Goal: Information Seeking & Learning: Learn about a topic

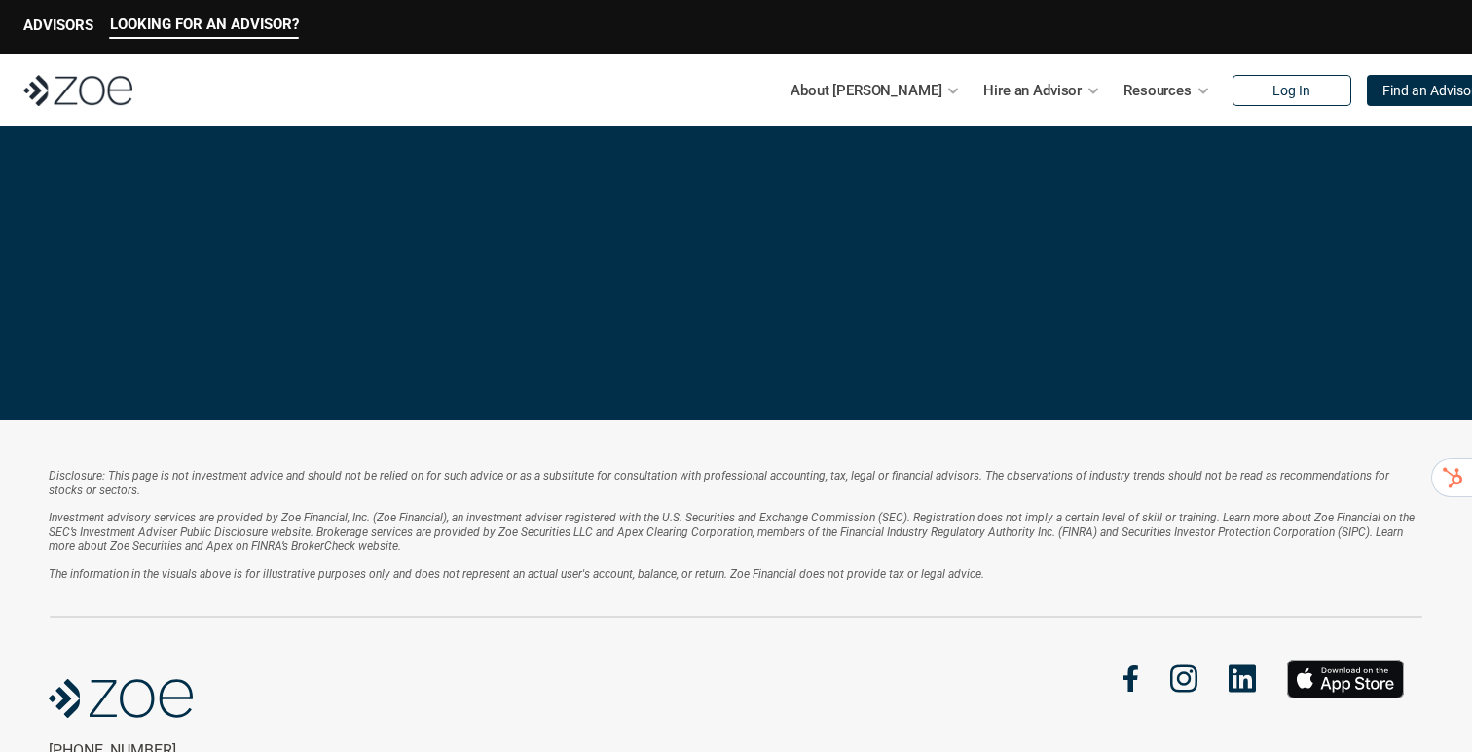
scroll to position [4211, 0]
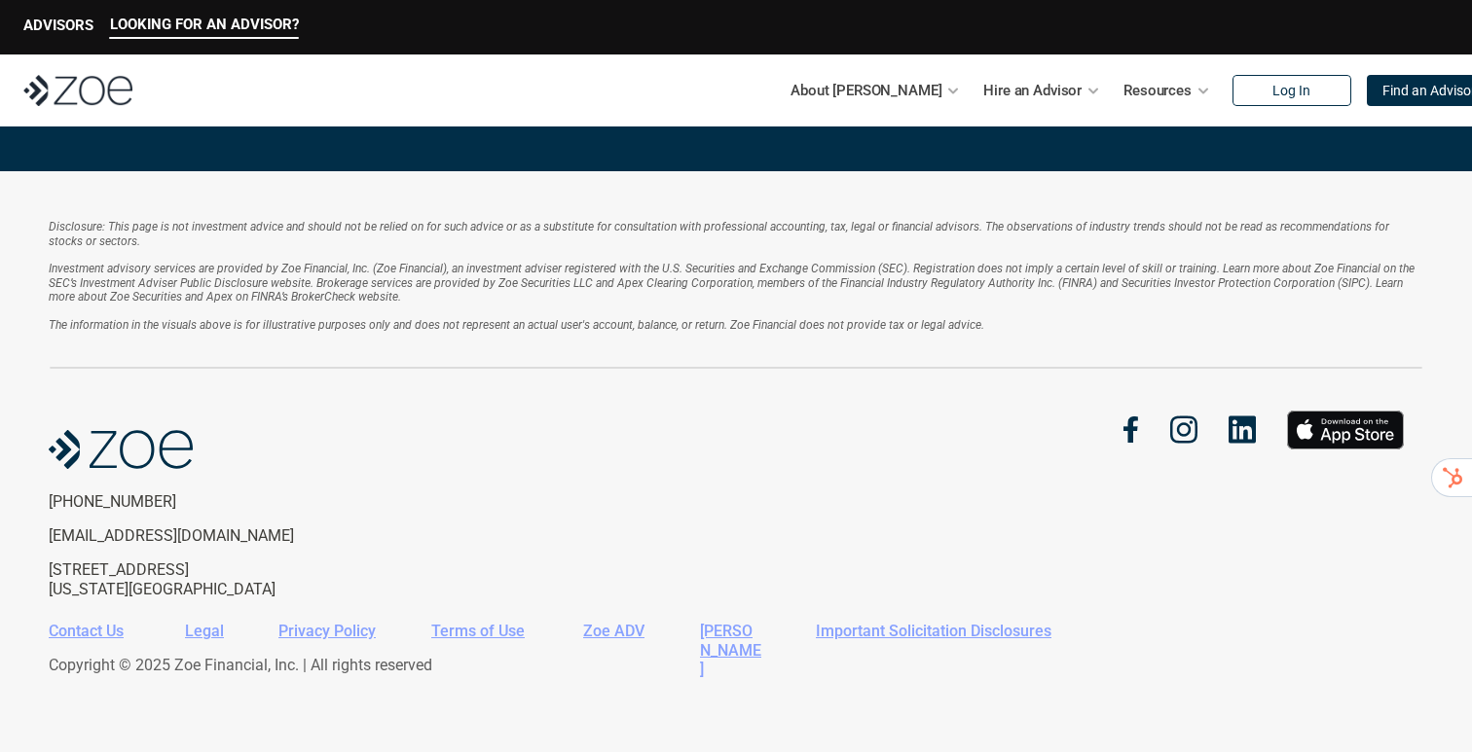
click at [196, 634] on link "Legal" at bounding box center [204, 631] width 39 height 18
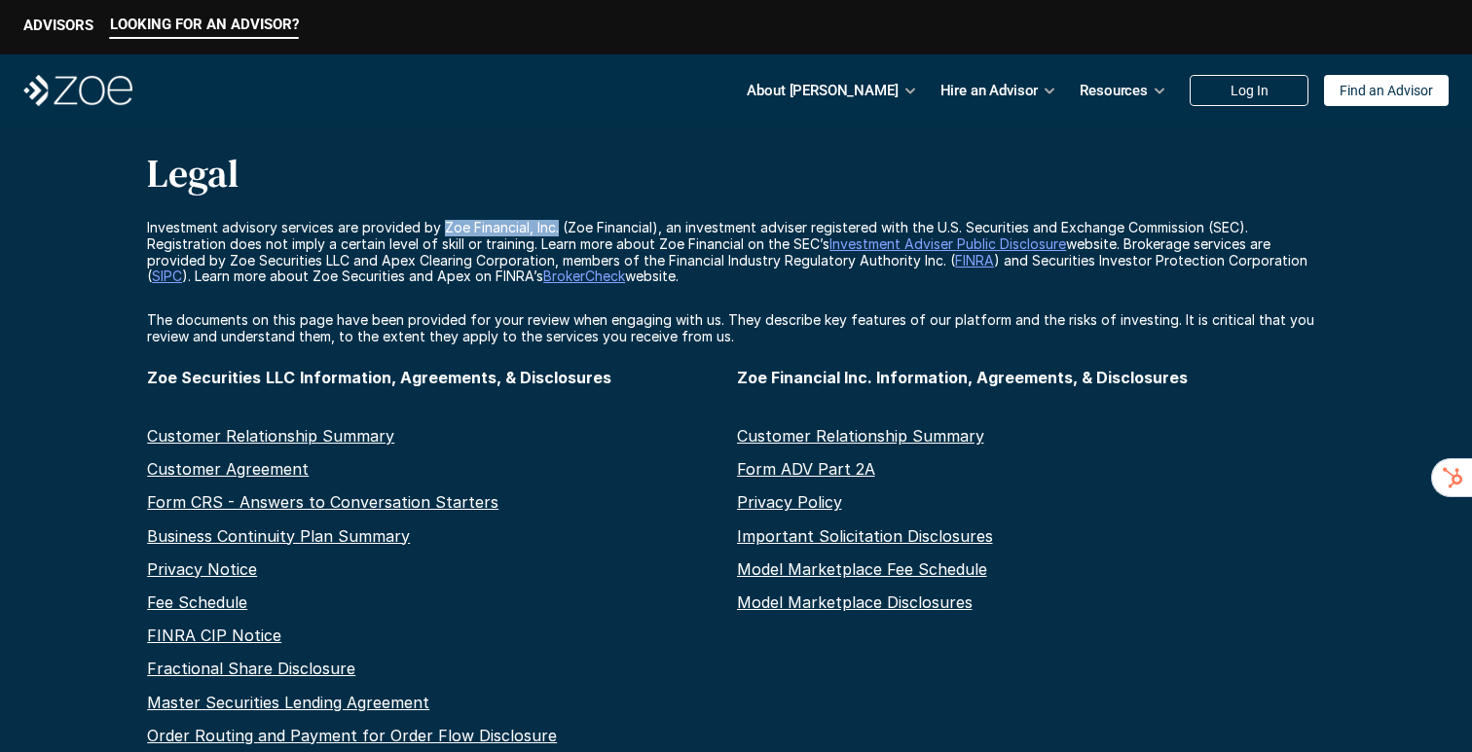
drag, startPoint x: 444, startPoint y: 226, endPoint x: 559, endPoint y: 228, distance: 114.9
click at [559, 228] on p "Investment advisory services are provided by Zoe Financial, Inc. (Zoe Financial…" at bounding box center [736, 252] width 1178 height 65
copy p "Zoe Financial, Inc."
click at [765, 286] on div "Investment advisory services are provided by Zoe Financial, Inc. (Zoe Financial…" at bounding box center [736, 283] width 1472 height 126
drag, startPoint x: 755, startPoint y: 284, endPoint x: 766, endPoint y: 340, distance: 56.5
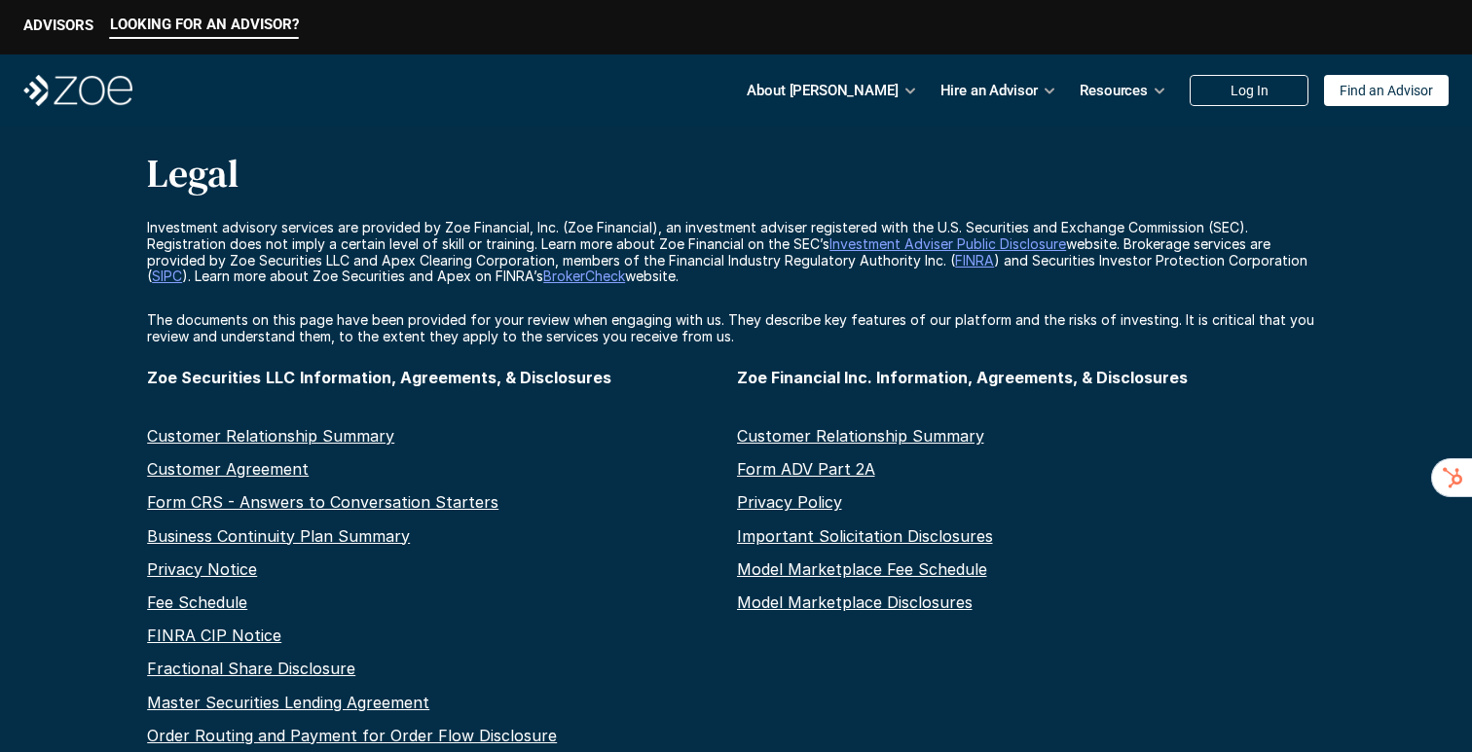
click at [766, 340] on div "Investment advisory services are provided by Zoe Financial, Inc. (Zoe Financial…" at bounding box center [736, 283] width 1472 height 126
click at [766, 340] on p "The documents on this page have been provided for your review when engaging wit…" at bounding box center [736, 328] width 1178 height 33
